Goal: Book appointment/travel/reservation

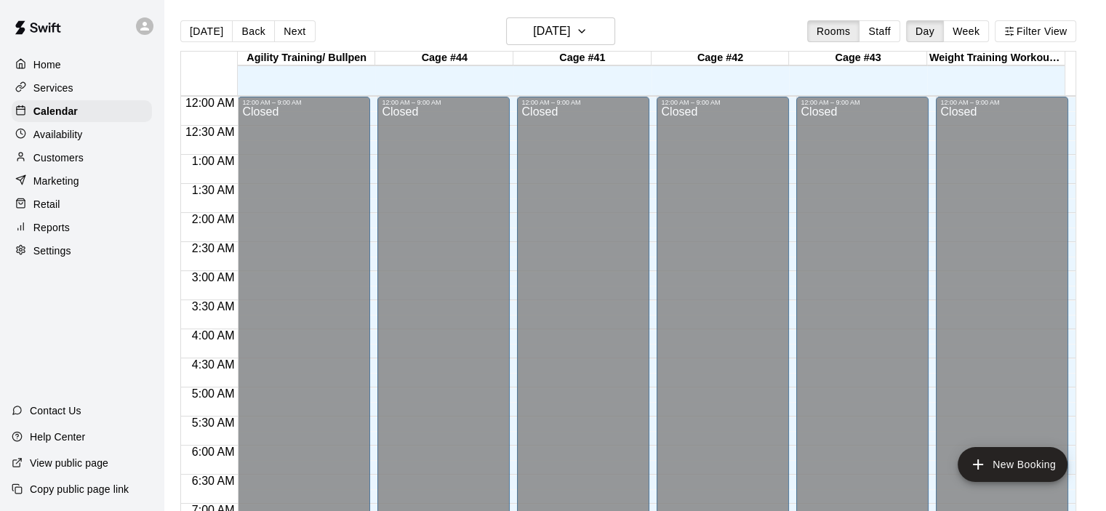
scroll to position [908, 0]
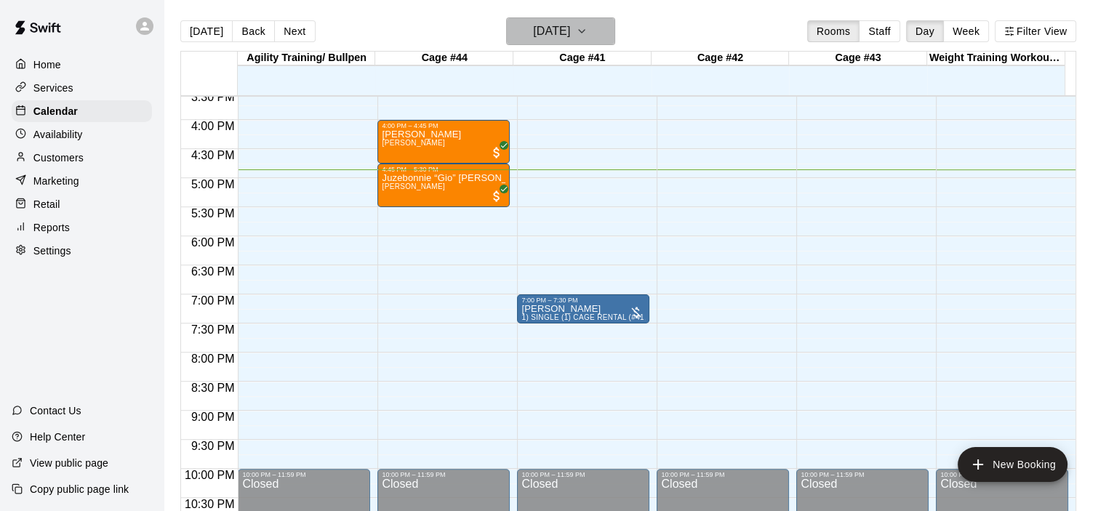
click at [588, 33] on icon "button" at bounding box center [582, 31] width 12 height 17
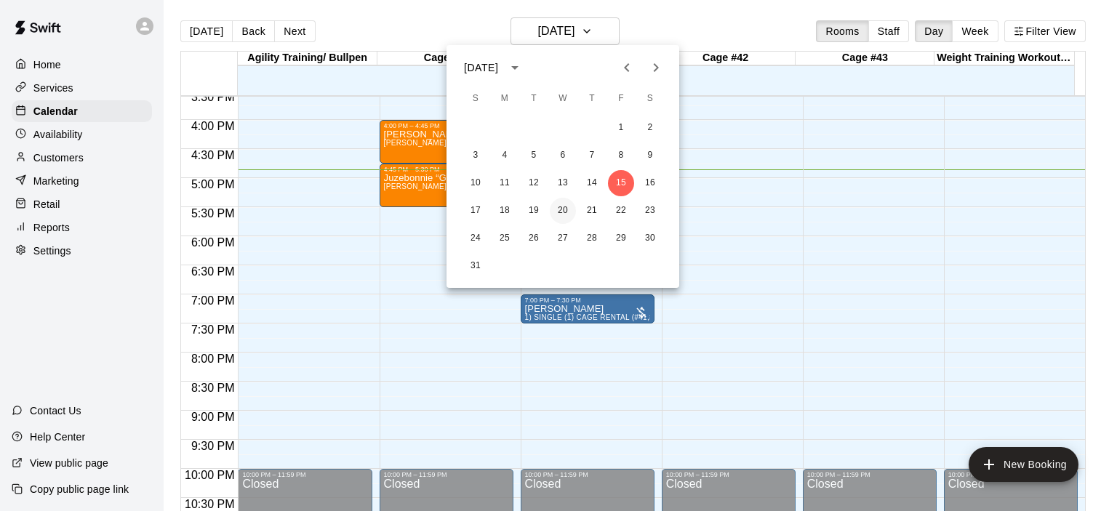
click at [561, 216] on button "20" at bounding box center [563, 211] width 26 height 26
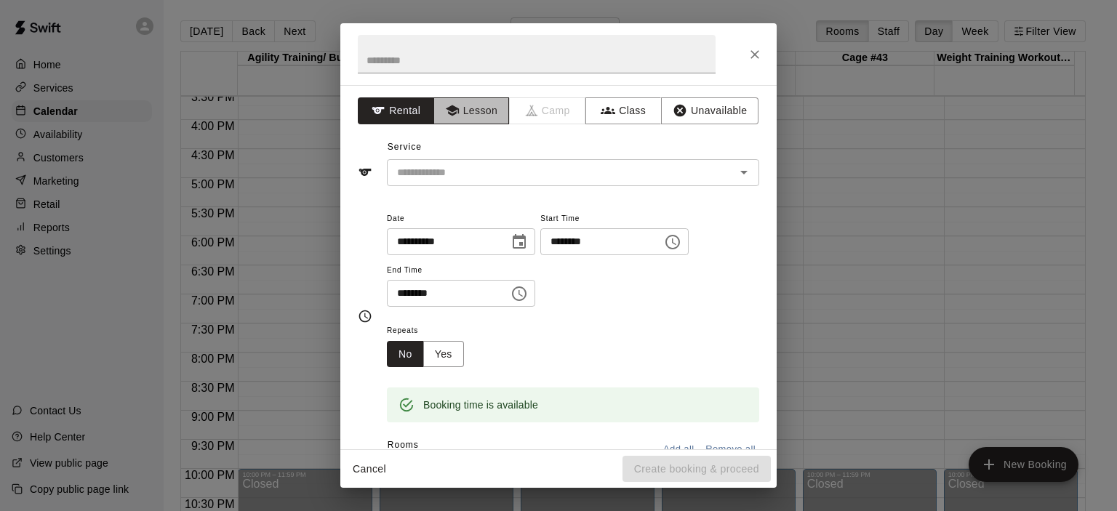
click at [457, 107] on button "Lesson" at bounding box center [471, 110] width 76 height 27
click at [740, 172] on icon "Open" at bounding box center [743, 172] width 17 height 17
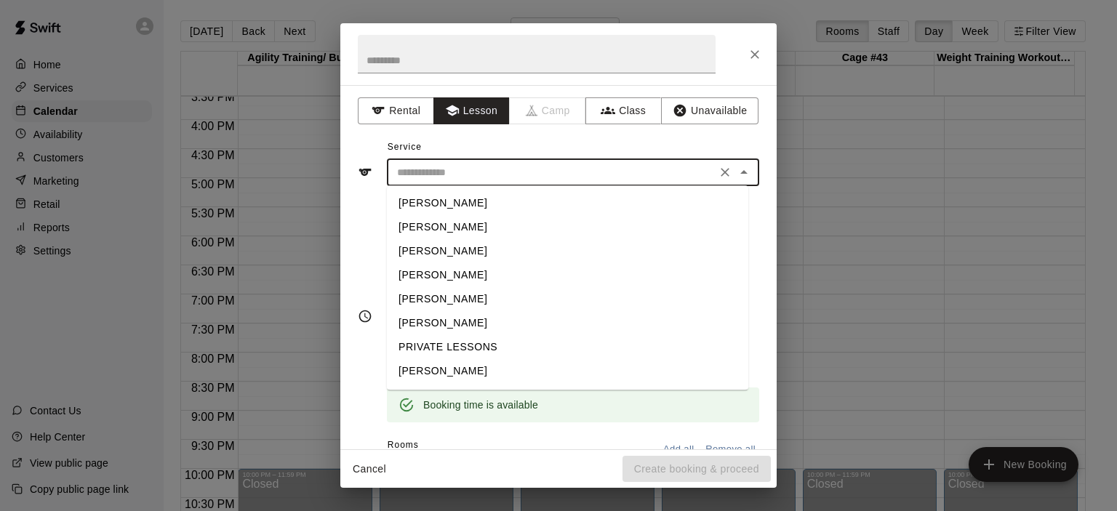
scroll to position [47, 0]
click at [463, 345] on li "[PERSON_NAME]" at bounding box center [567, 349] width 361 height 24
type input "**********"
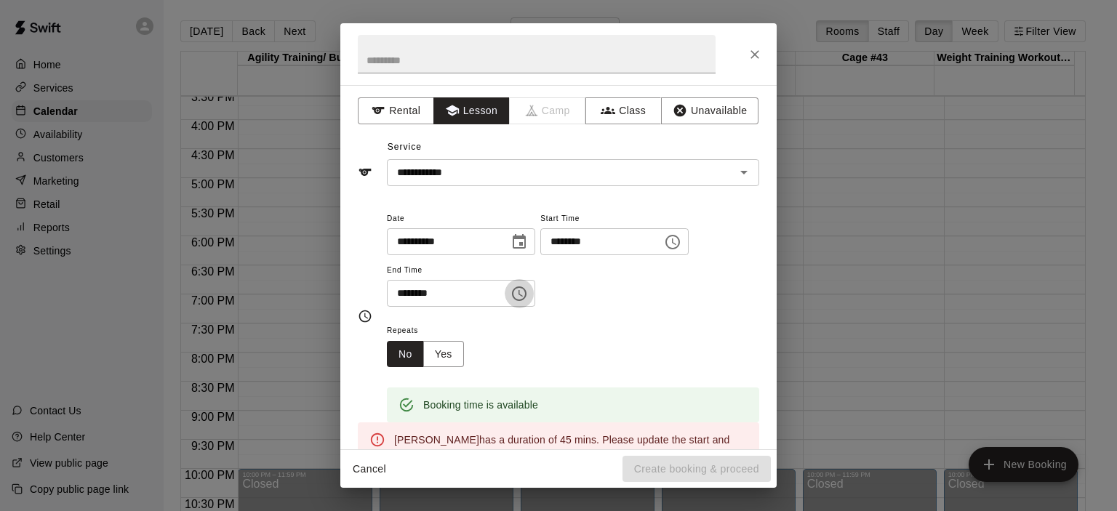
click at [523, 293] on icon "Choose time, selected time is 4:30 PM" at bounding box center [521, 293] width 4 height 7
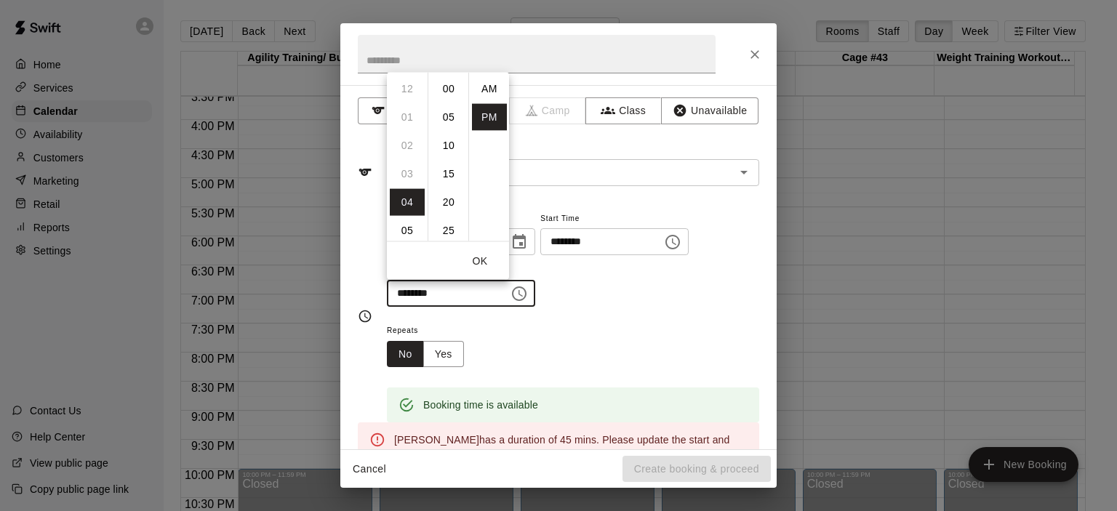
scroll to position [26, 0]
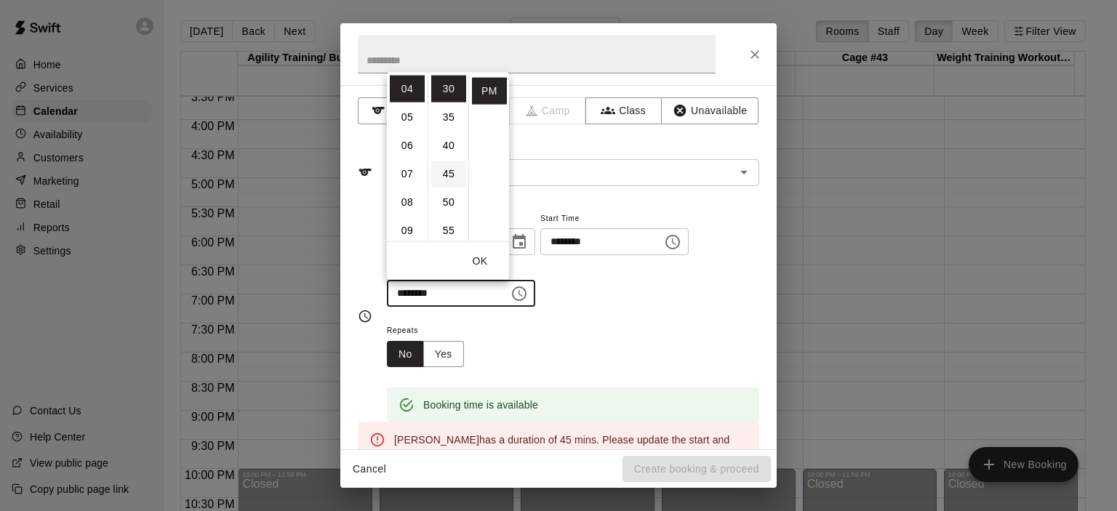
click at [449, 170] on li "45" at bounding box center [448, 173] width 35 height 27
type input "********"
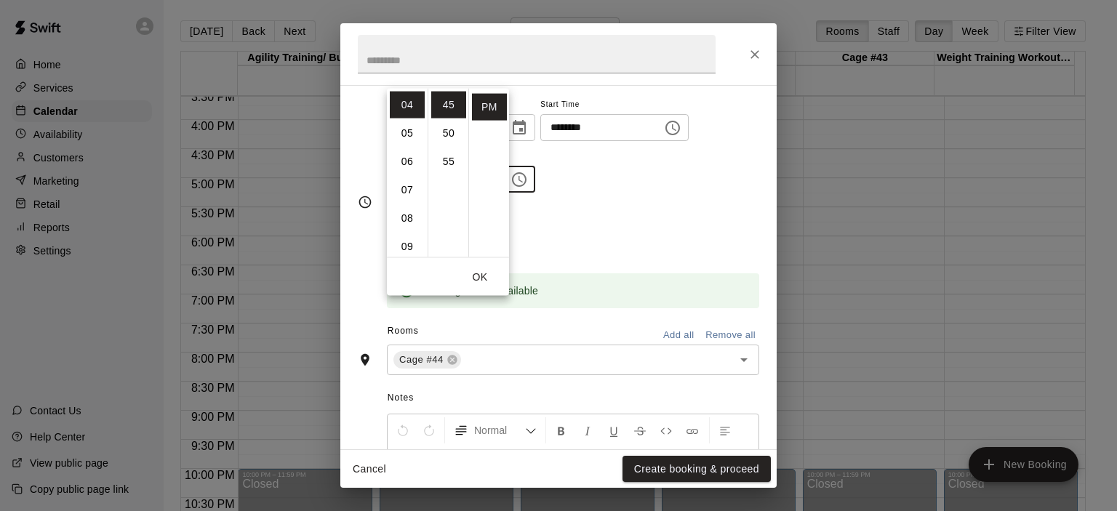
scroll to position [218, 0]
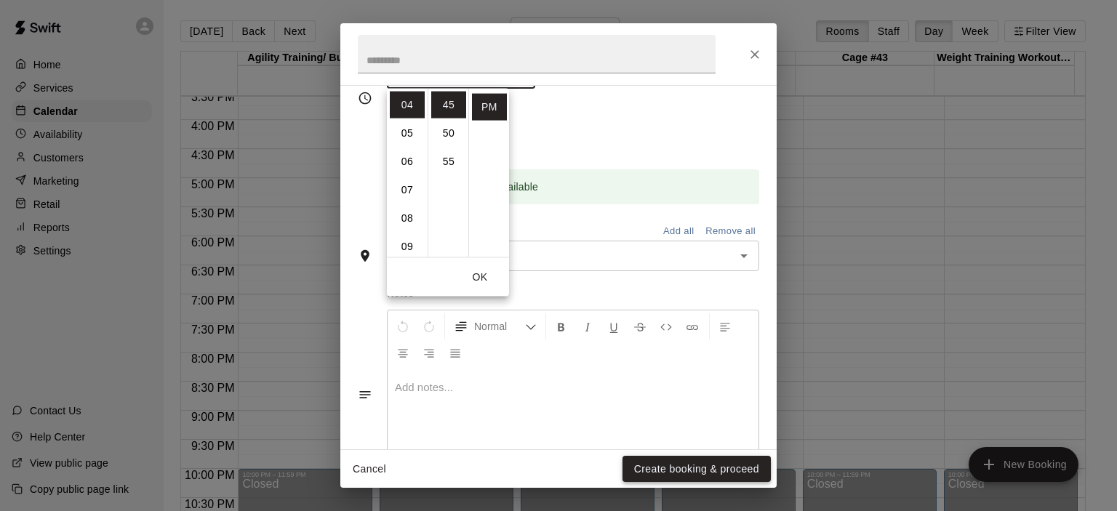
click at [680, 466] on button "Create booking & proceed" at bounding box center [697, 469] width 148 height 27
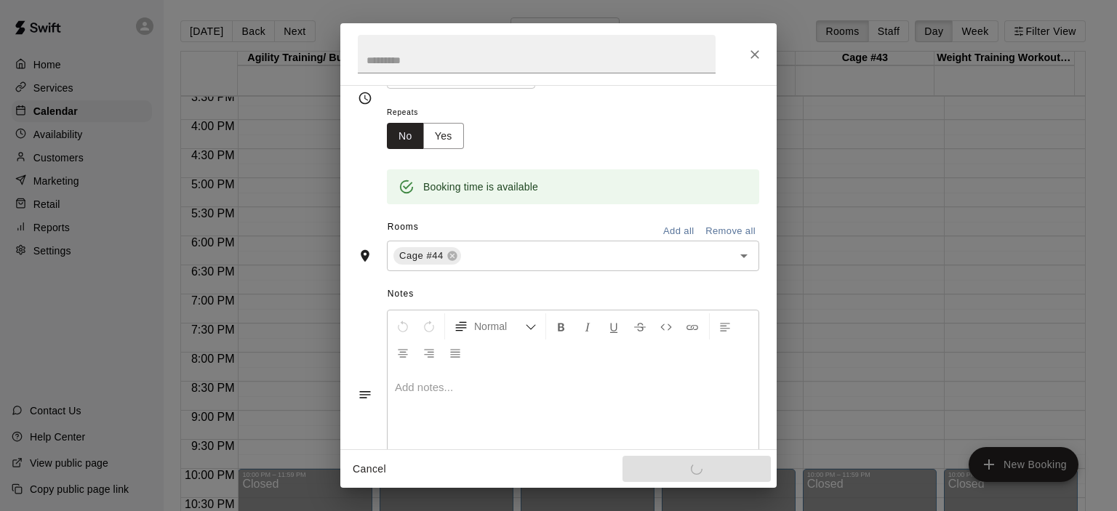
scroll to position [193, 0]
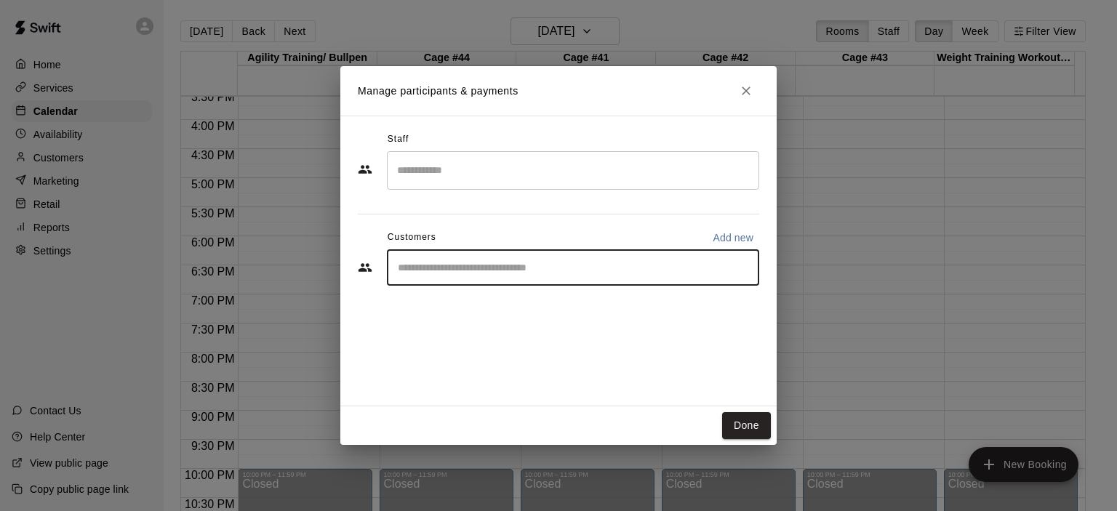
click at [484, 269] on input "Start typing to search customers..." at bounding box center [572, 267] width 359 height 15
type input "****"
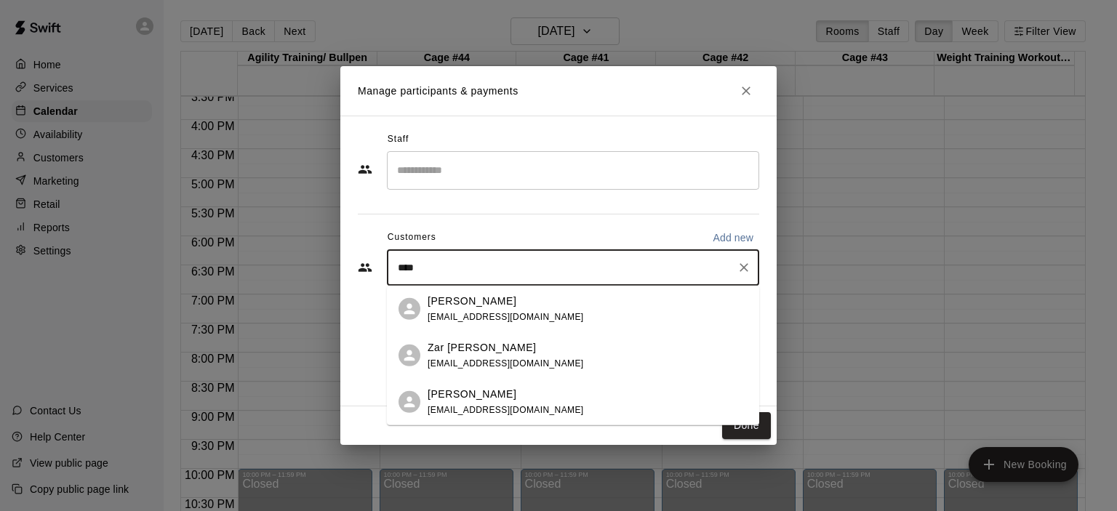
click at [477, 308] on p "[PERSON_NAME]" at bounding box center [472, 300] width 89 height 15
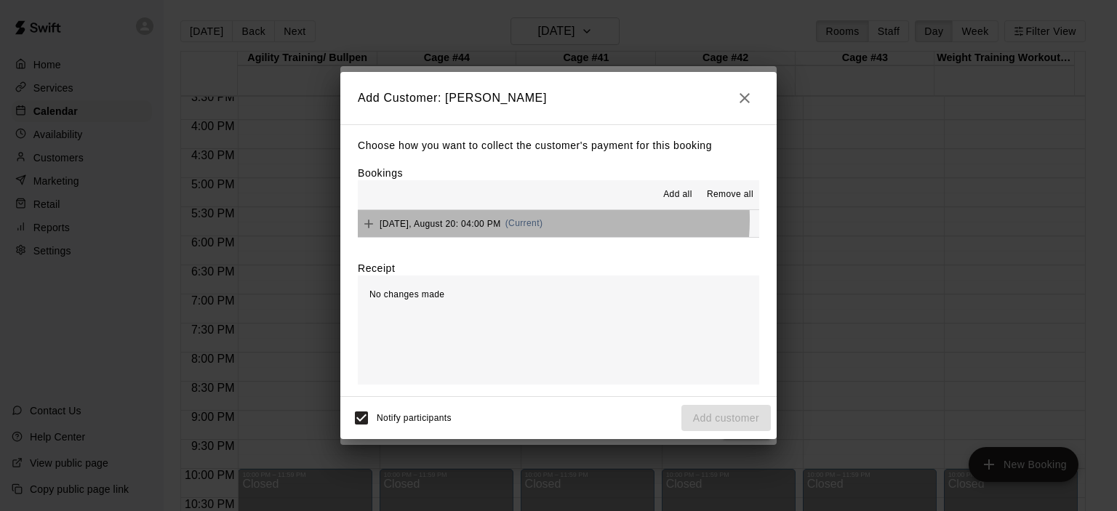
click at [541, 220] on span "(Current)" at bounding box center [524, 223] width 38 height 10
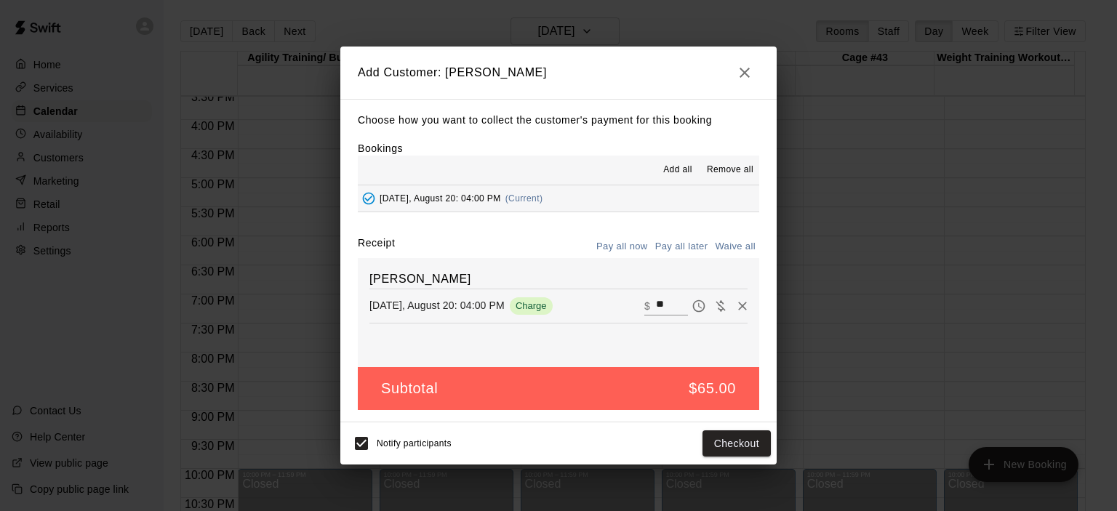
click at [687, 249] on button "Pay all later" at bounding box center [682, 247] width 60 height 23
click at [732, 247] on button "Waive all" at bounding box center [735, 247] width 48 height 23
type input "*"
click at [730, 441] on button "Add customer" at bounding box center [725, 444] width 89 height 27
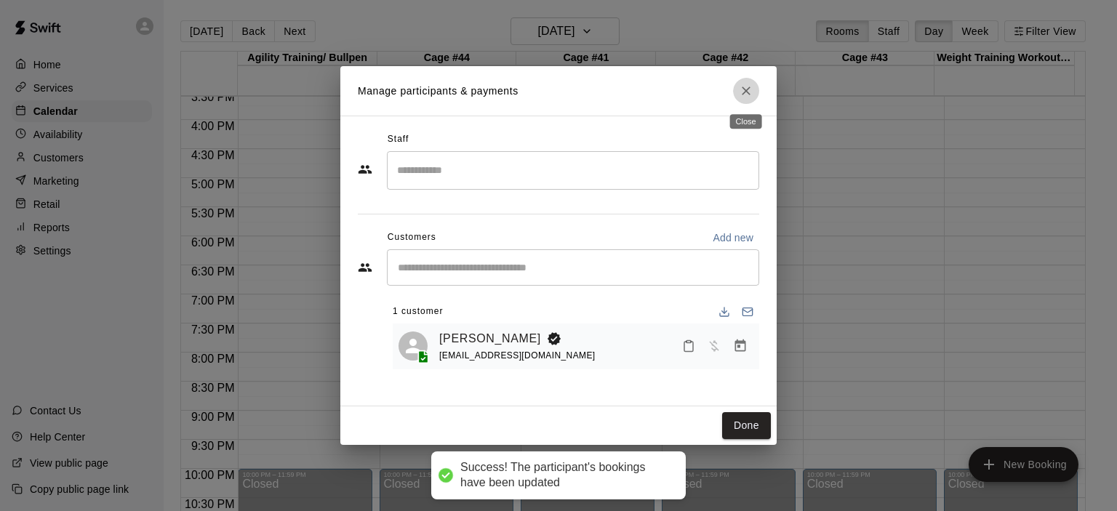
click at [746, 89] on icon "Close" at bounding box center [746, 91] width 9 height 9
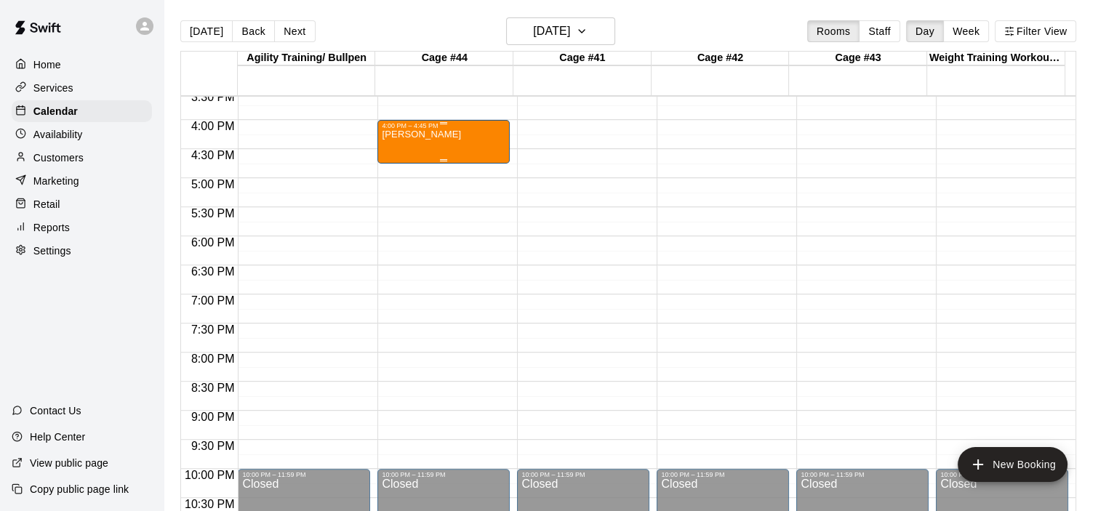
click at [452, 125] on div "4:00 PM – 4:45 PM" at bounding box center [444, 125] width 124 height 7
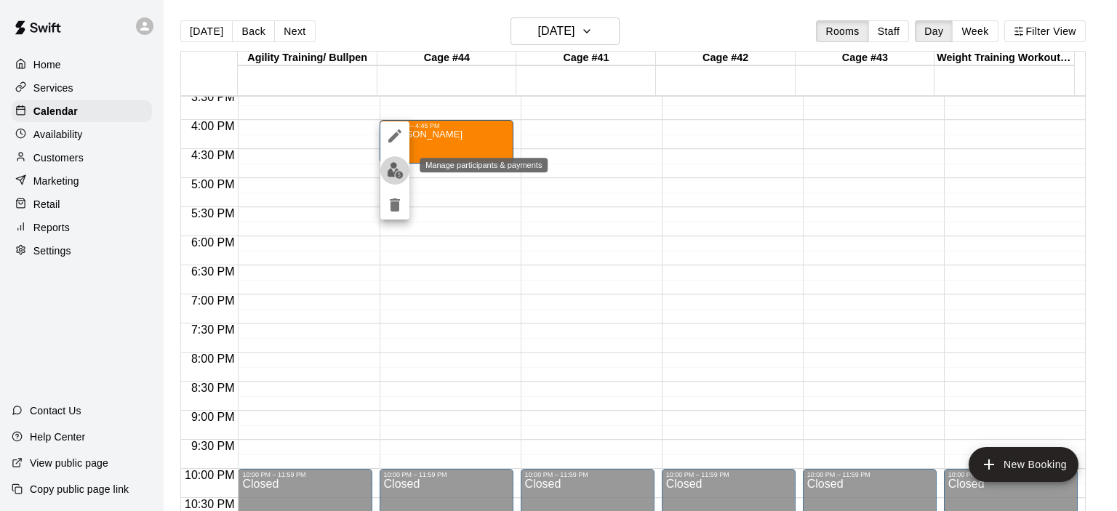
click at [401, 175] on img "edit" at bounding box center [395, 170] width 17 height 17
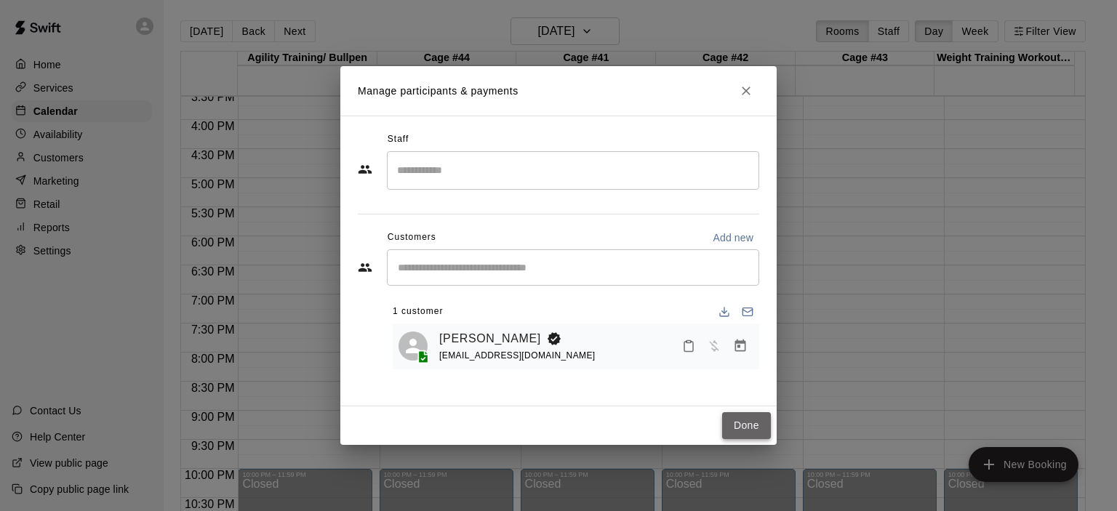
click at [756, 424] on button "Done" at bounding box center [746, 425] width 49 height 27
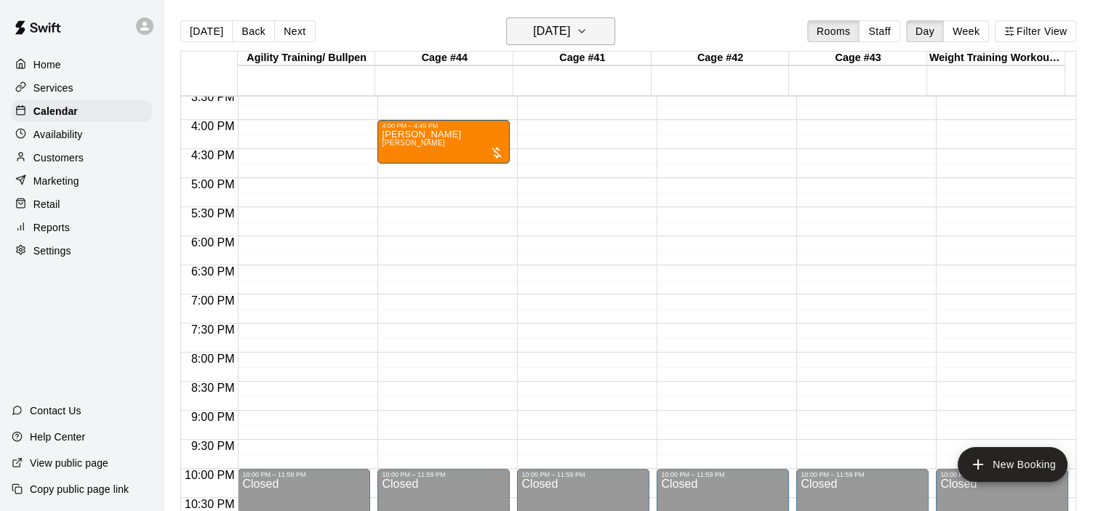
click at [588, 33] on icon "button" at bounding box center [582, 31] width 12 height 17
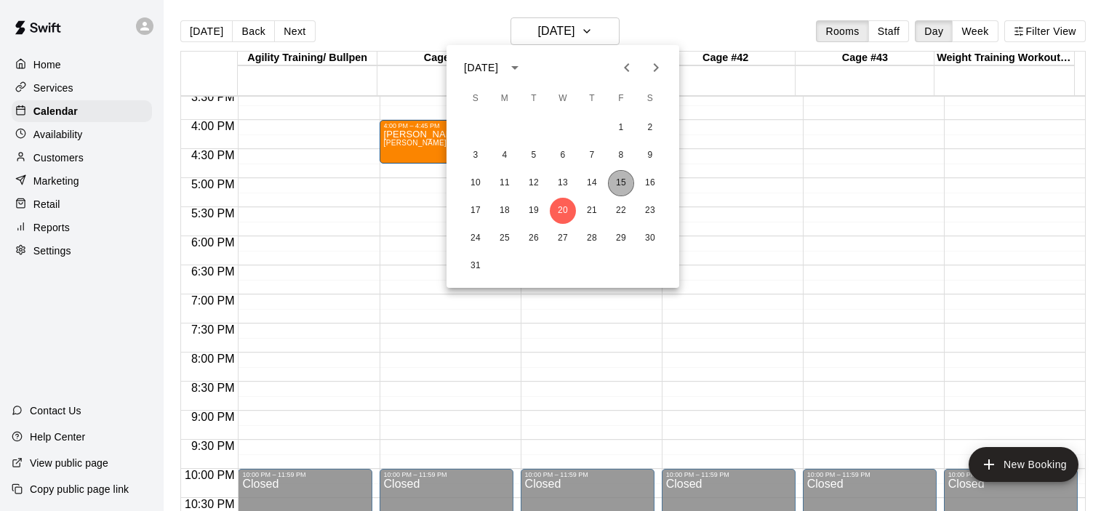
click at [620, 187] on button "15" at bounding box center [621, 183] width 26 height 26
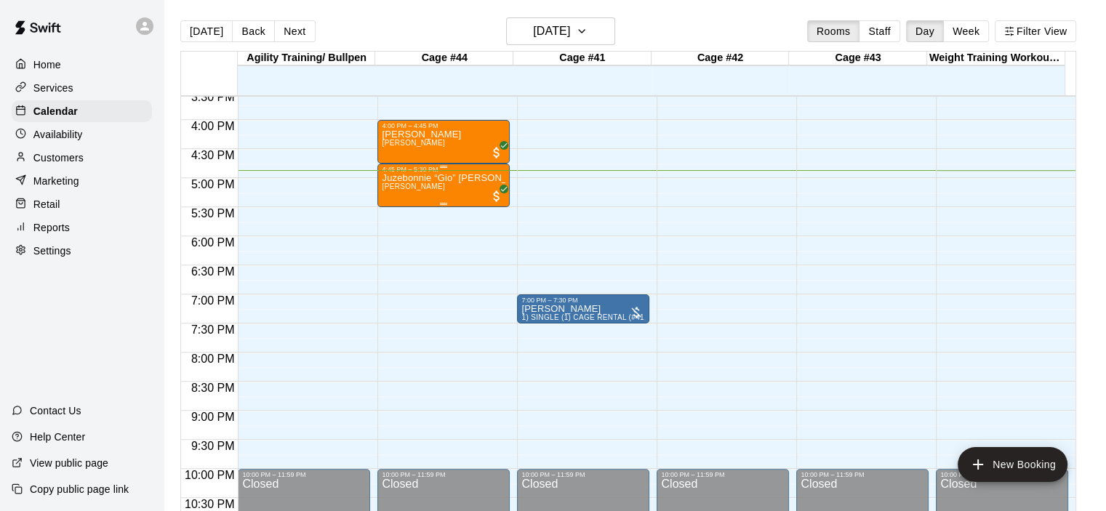
click at [431, 178] on p "Juzebonnie “Gio” [PERSON_NAME]" at bounding box center [444, 178] width 124 height 0
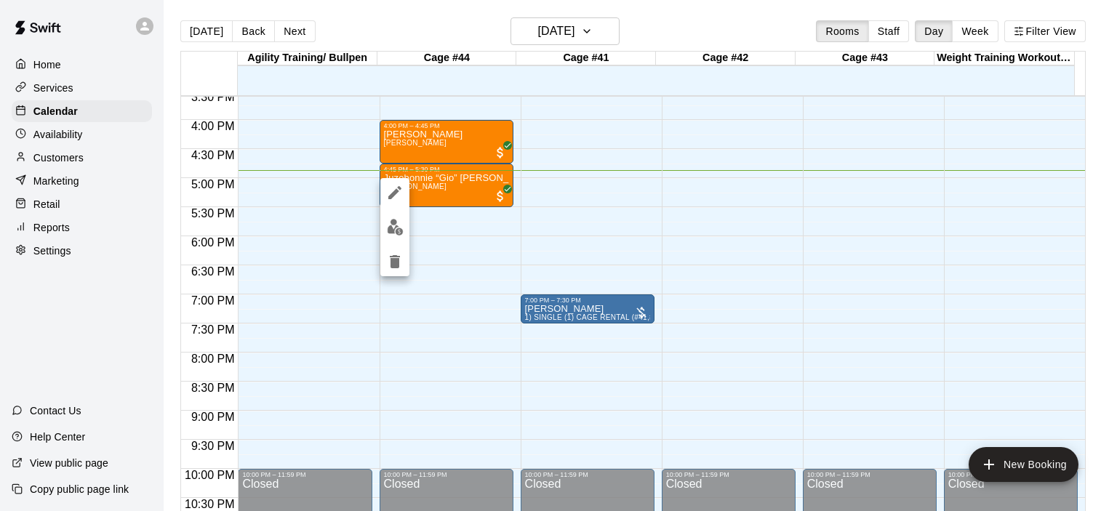
click at [396, 191] on icon "edit" at bounding box center [394, 192] width 13 height 13
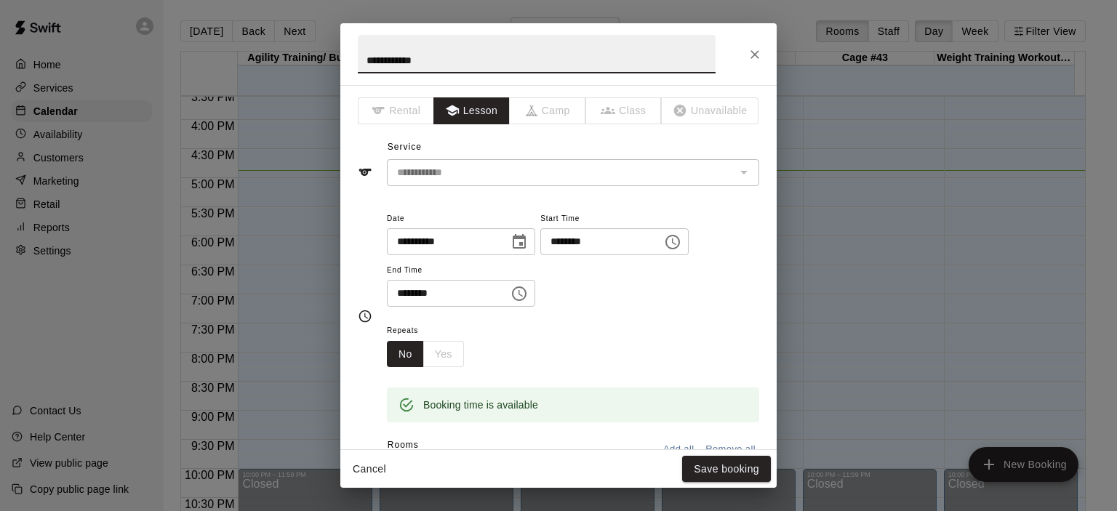
click at [676, 244] on icon "Choose time, selected time is 4:45 PM" at bounding box center [674, 242] width 4 height 7
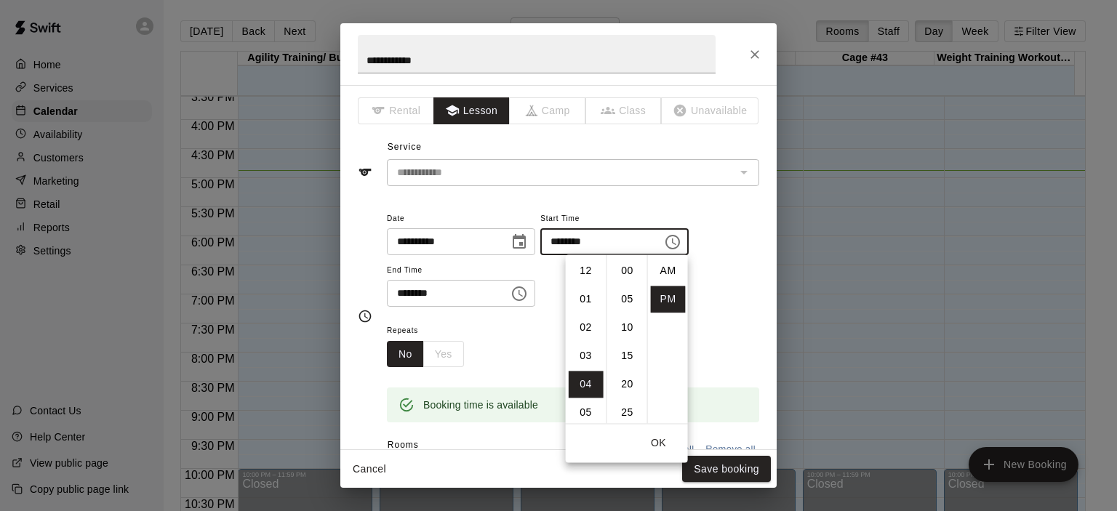
scroll to position [26, 0]
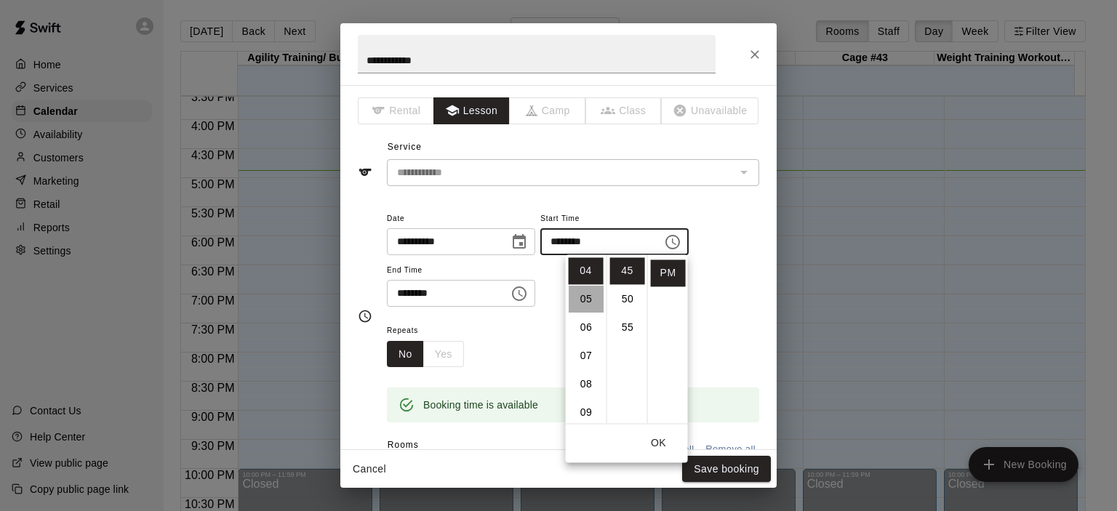
click at [584, 300] on li "05" at bounding box center [586, 299] width 35 height 27
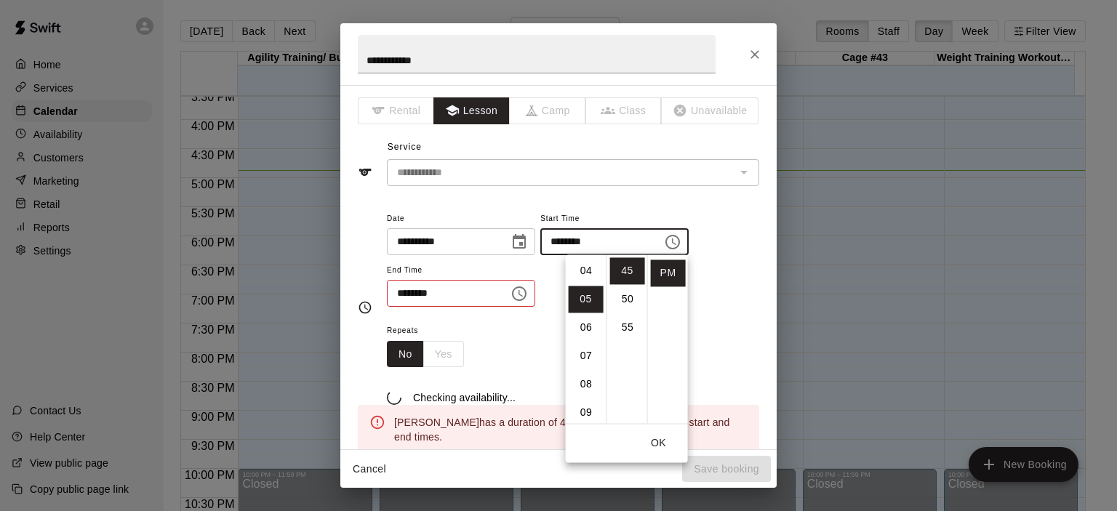
scroll to position [142, 0]
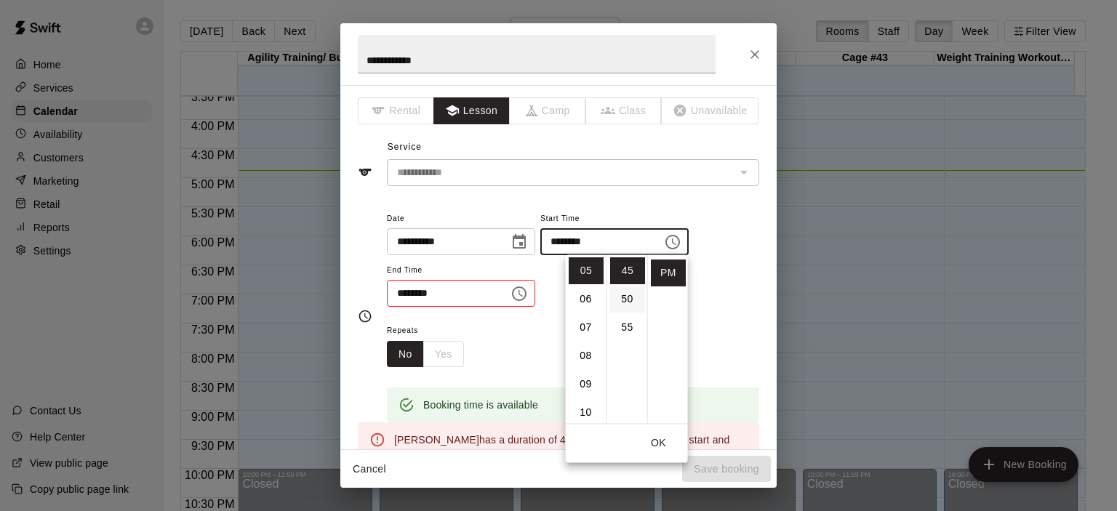
click at [628, 298] on li "50" at bounding box center [627, 299] width 35 height 27
click at [628, 273] on li "00" at bounding box center [627, 270] width 35 height 27
type input "********"
click at [528, 292] on icon "Choose time, selected time is 5:30 PM" at bounding box center [519, 293] width 17 height 17
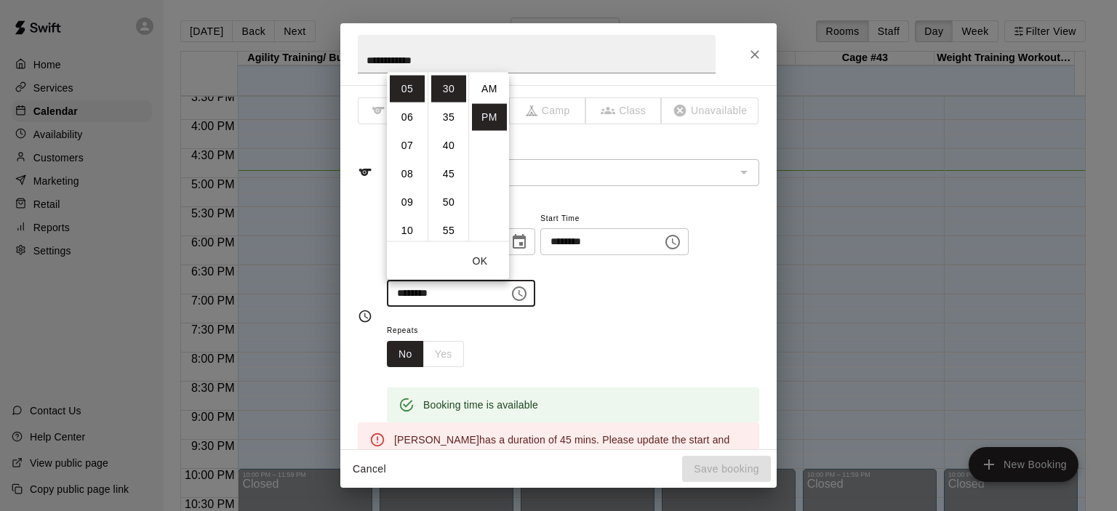
scroll to position [26, 0]
click at [449, 170] on li "45" at bounding box center [448, 173] width 35 height 27
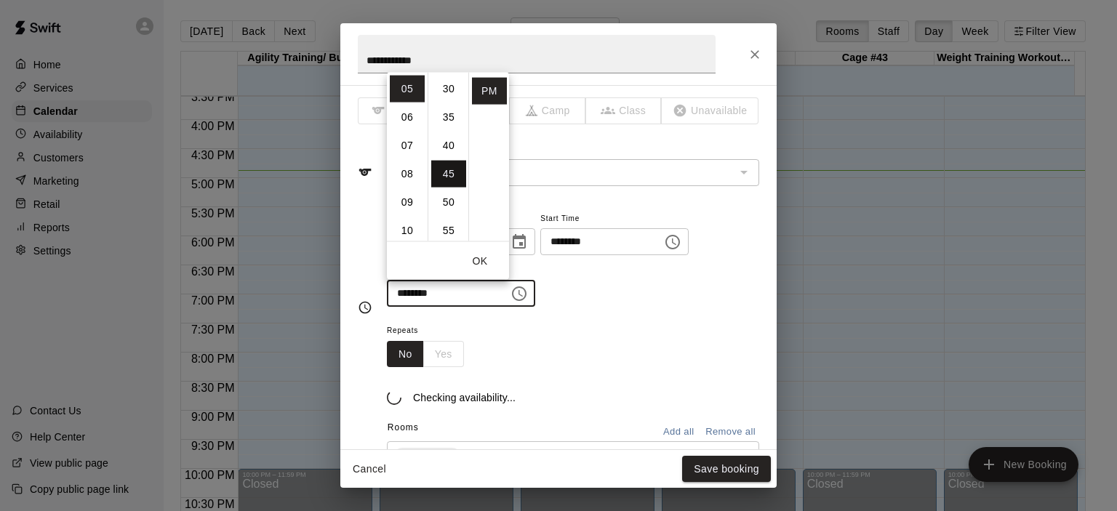
type input "********"
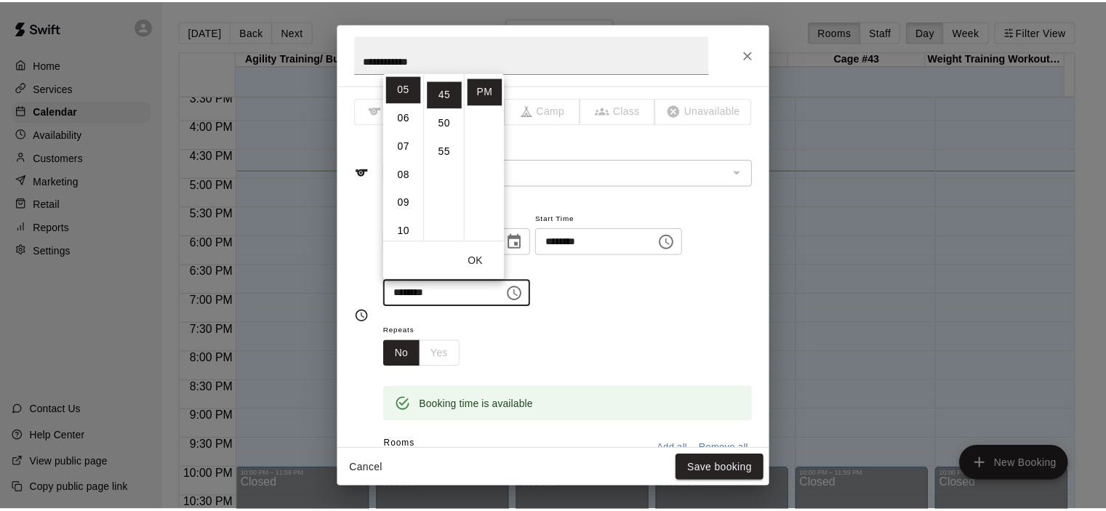
scroll to position [255, 0]
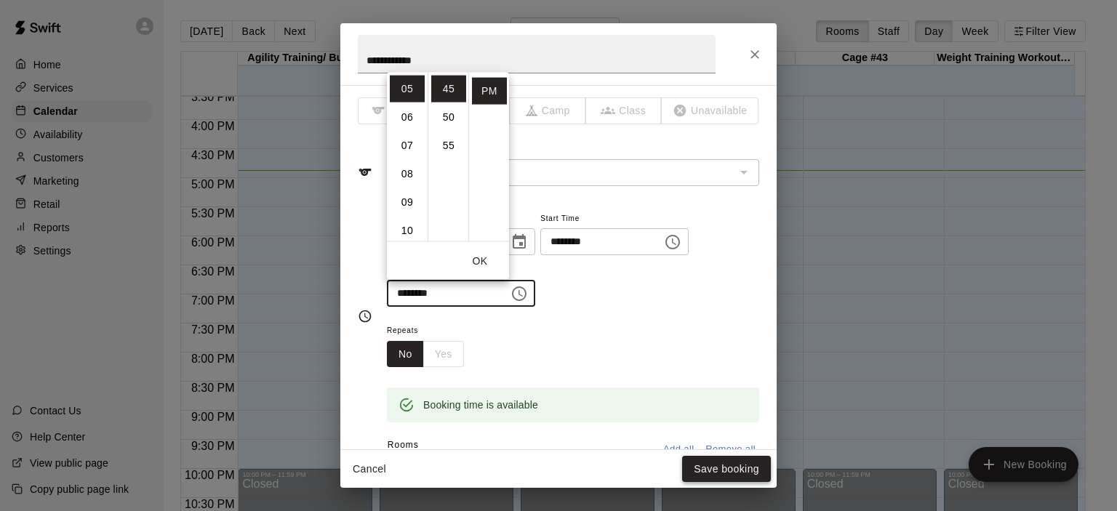
click at [721, 460] on button "Save booking" at bounding box center [726, 469] width 89 height 27
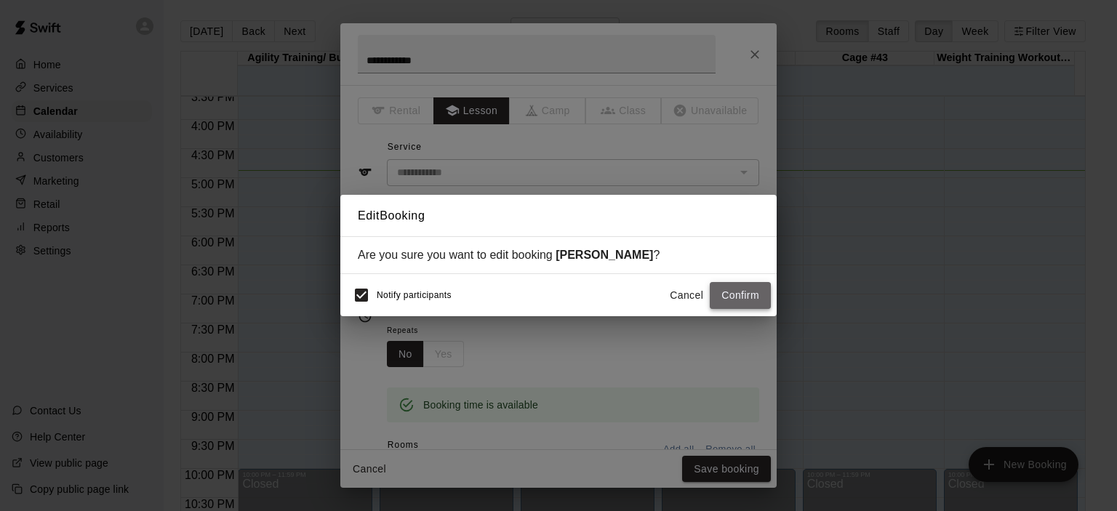
click at [738, 296] on button "Confirm" at bounding box center [740, 295] width 61 height 27
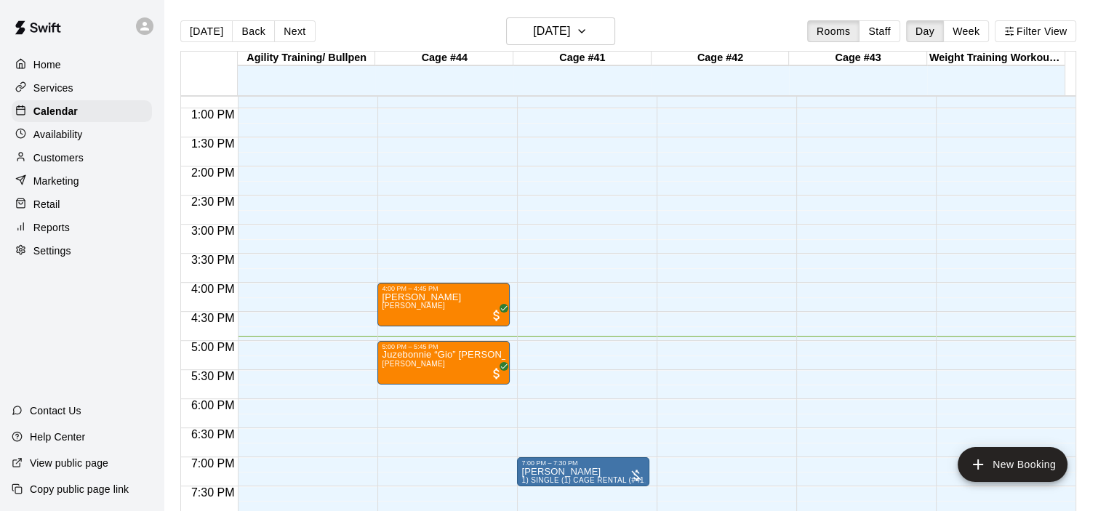
scroll to position [762, 0]
